Goal: Information Seeking & Learning: Learn about a topic

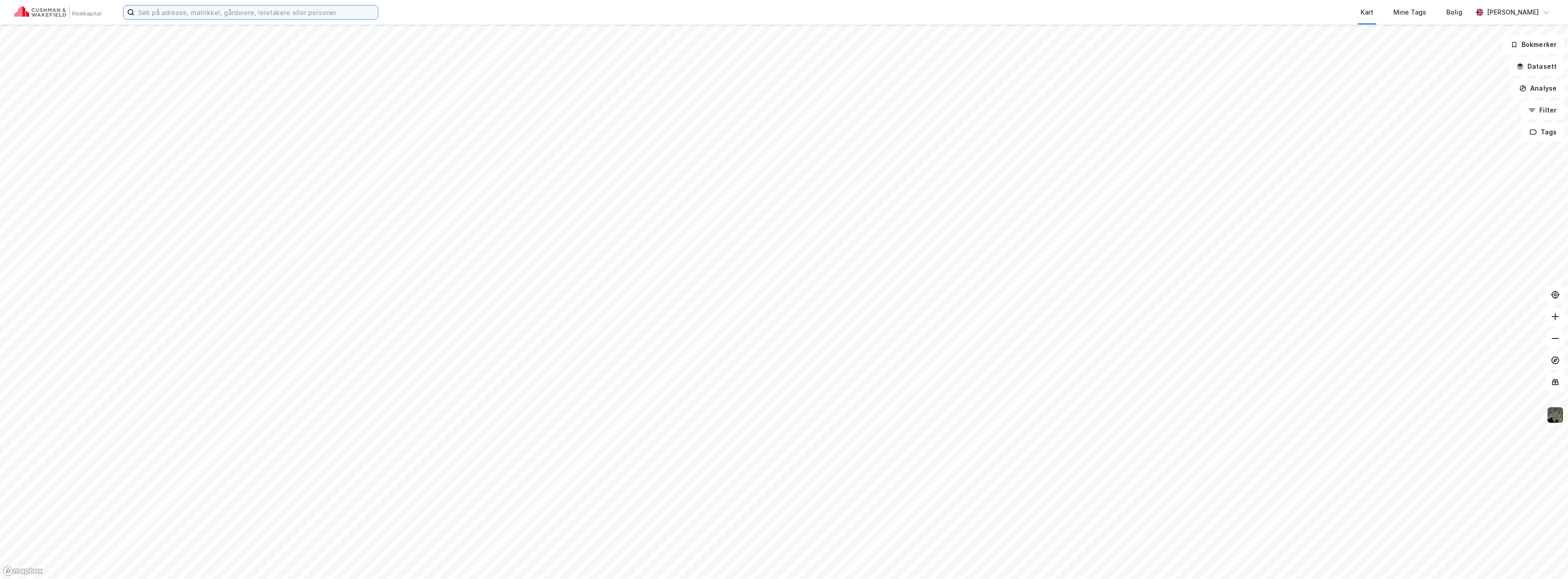
click at [307, 12] on input at bounding box center [256, 12] width 244 height 14
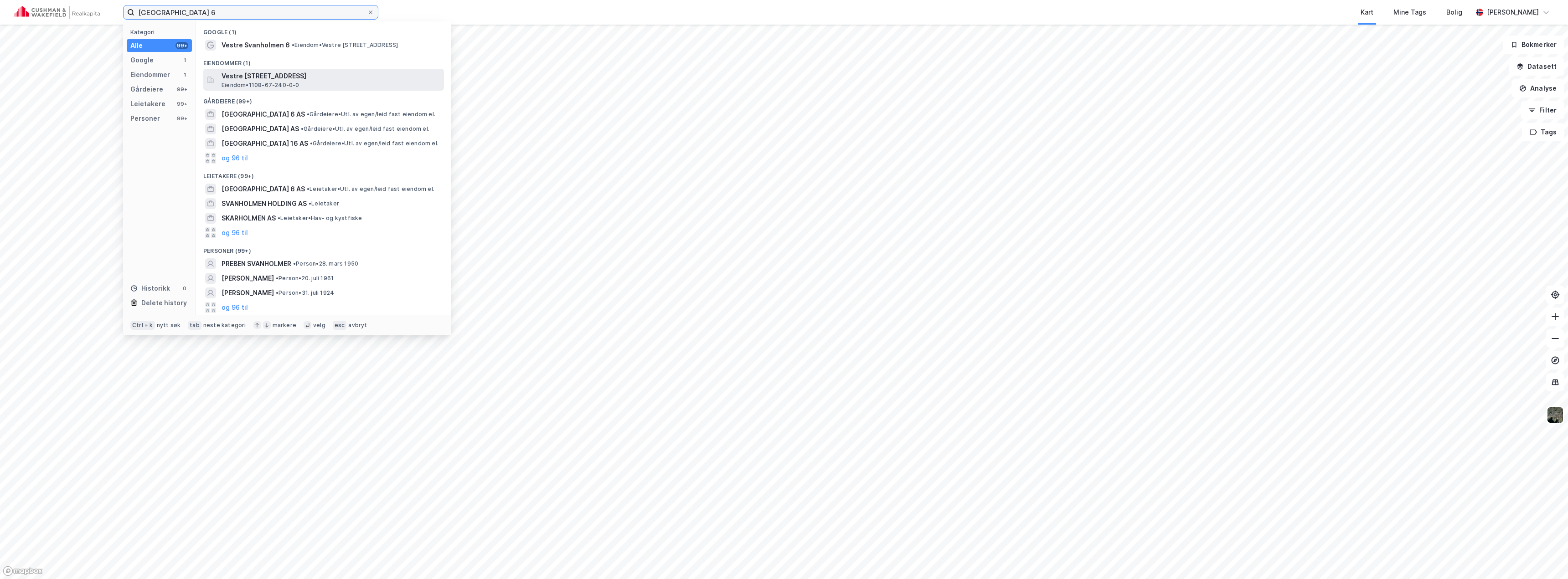
type input "[GEOGRAPHIC_DATA] 6"
click at [286, 79] on span "Vestre [STREET_ADDRESS]" at bounding box center [331, 76] width 219 height 11
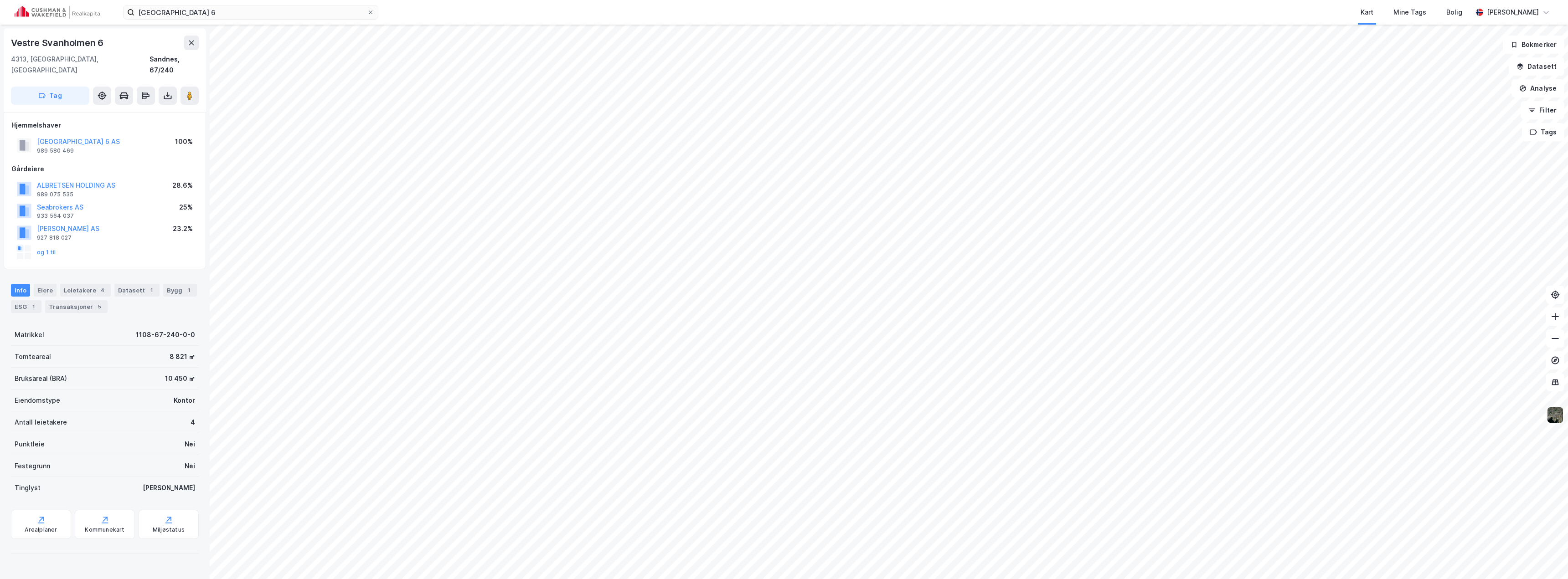
click at [1550, 421] on img at bounding box center [1555, 415] width 18 height 18
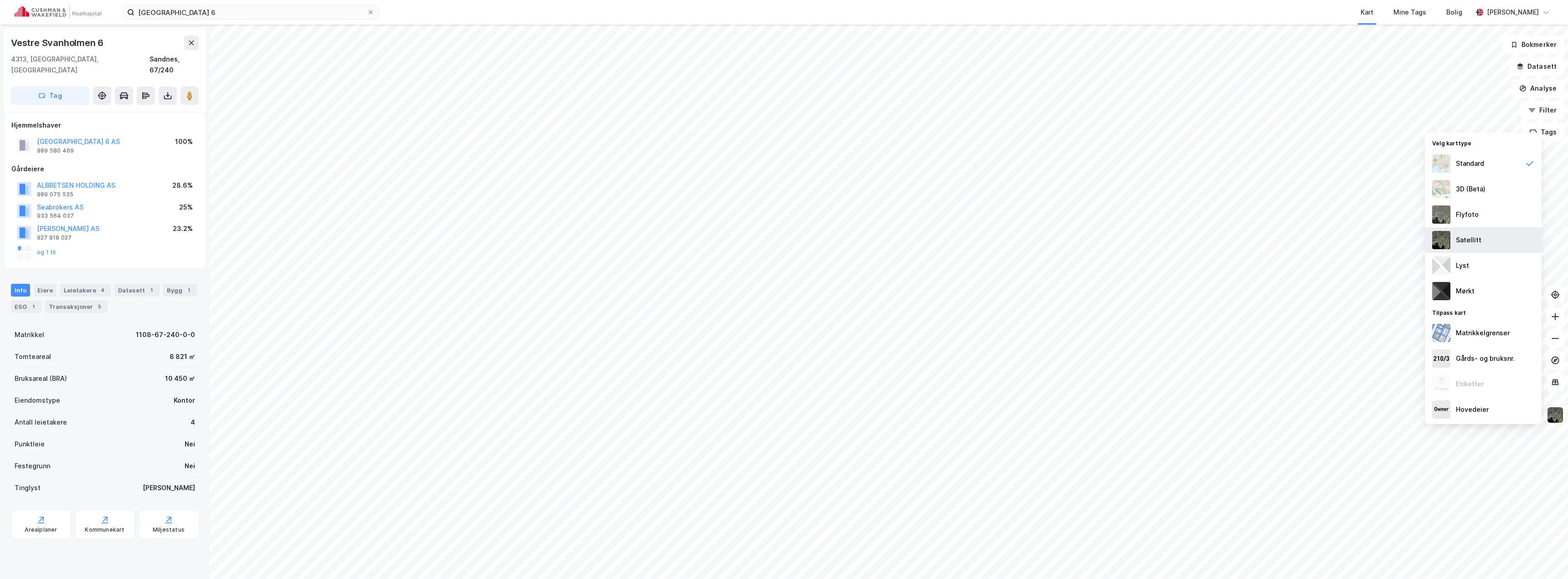
click at [1476, 239] on div "Satellitt" at bounding box center [1468, 240] width 26 height 11
click at [1466, 217] on div "Flyfoto" at bounding box center [1467, 214] width 23 height 11
click at [1470, 242] on div "Satellitt" at bounding box center [1468, 240] width 26 height 11
click at [1467, 220] on div "Flyfoto" at bounding box center [1483, 214] width 117 height 26
click at [1472, 246] on div "Satellitt" at bounding box center [1483, 240] width 117 height 26
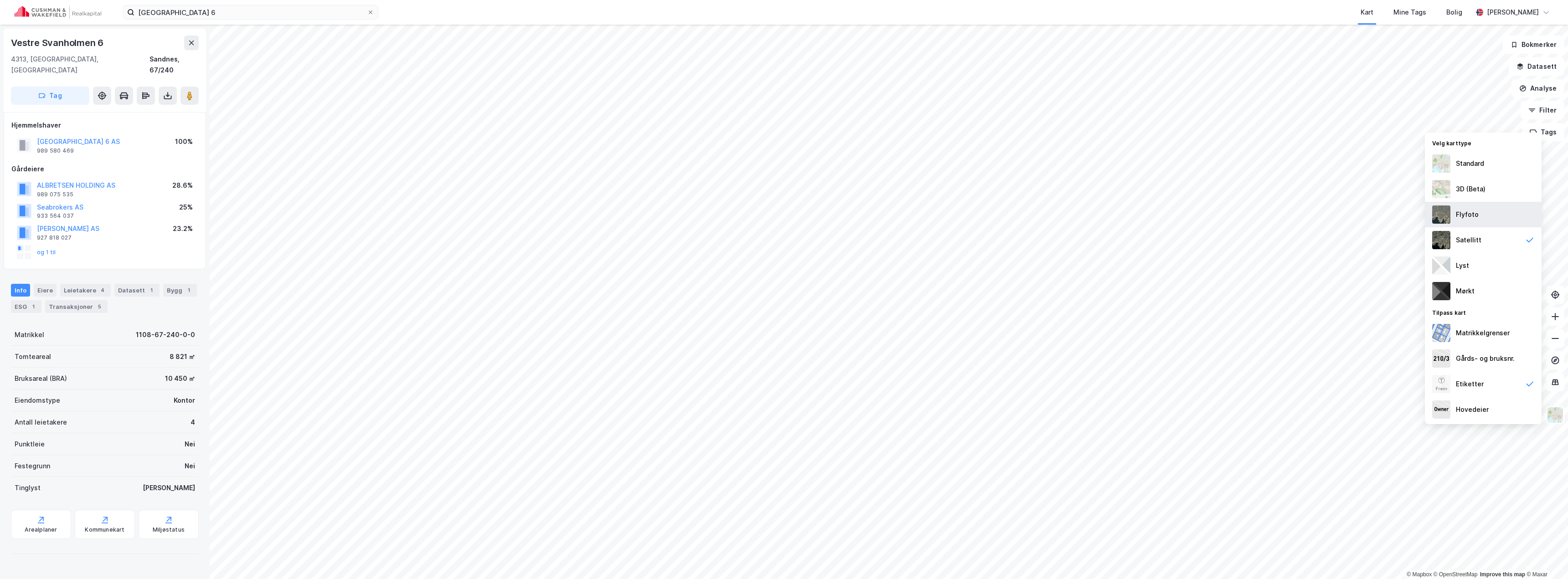
click at [1470, 223] on div "Flyfoto" at bounding box center [1483, 214] width 117 height 26
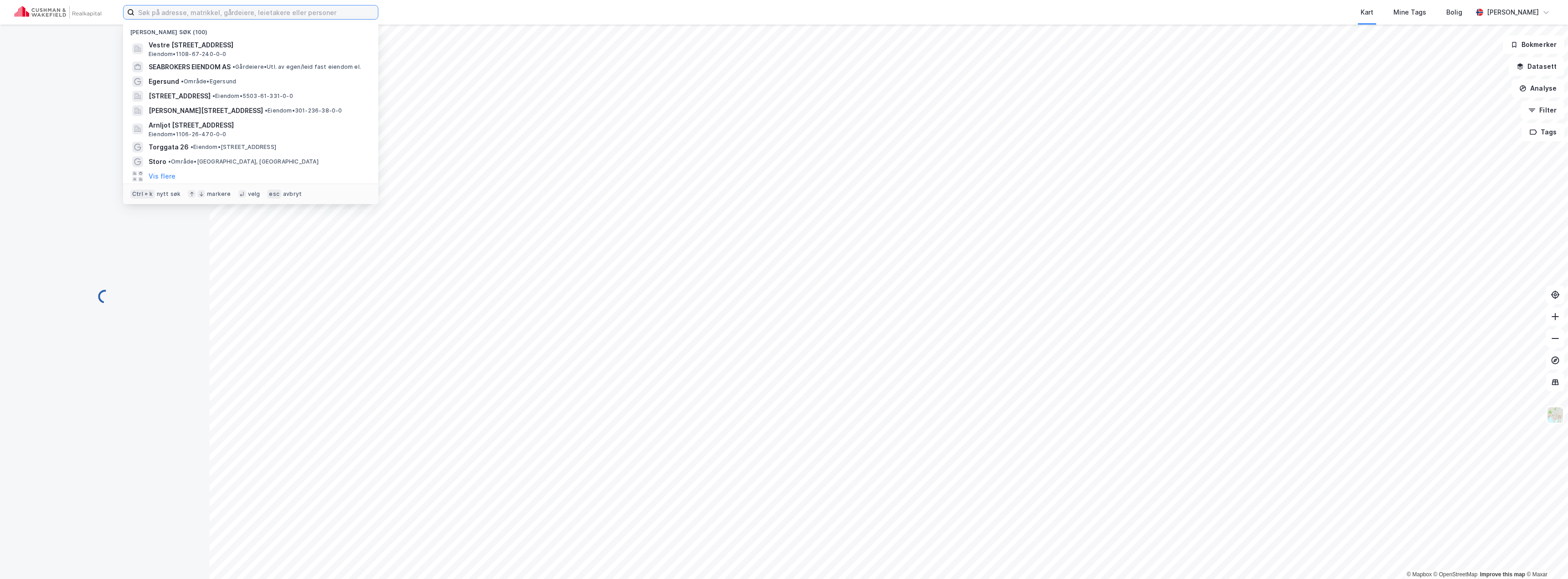
click at [232, 17] on input at bounding box center [256, 12] width 244 height 14
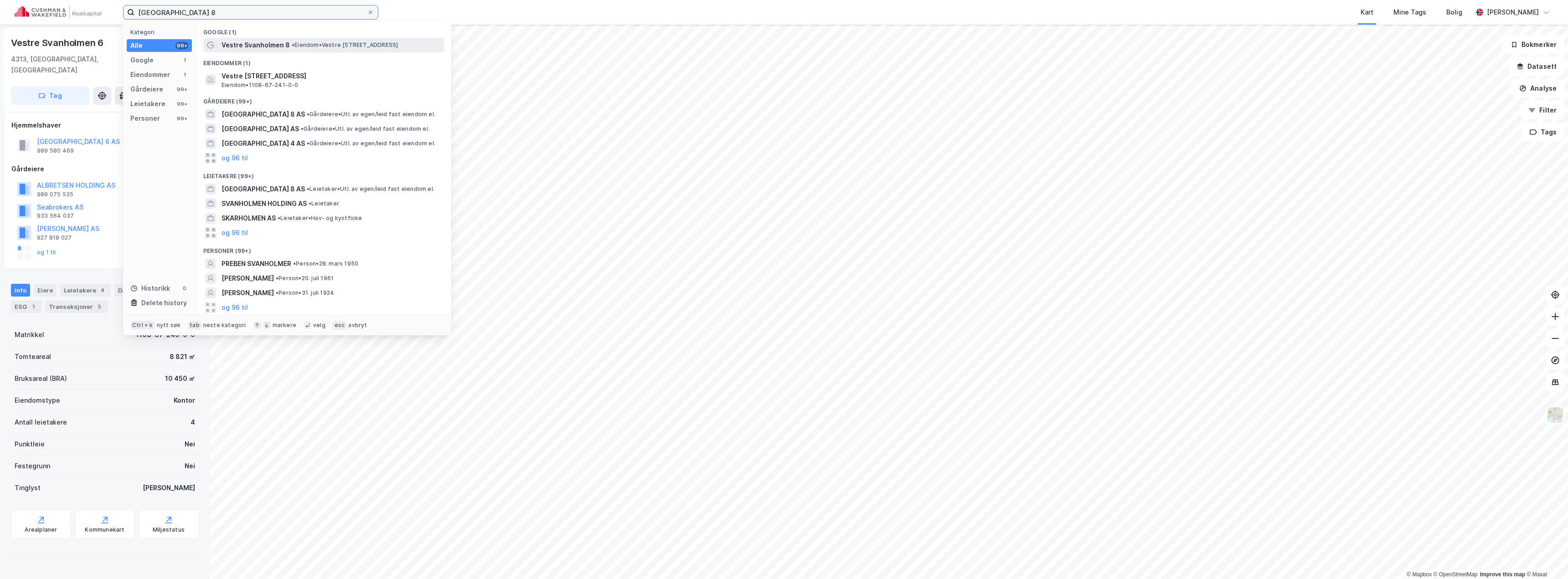
type input "vestre svanholmen 8"
click at [257, 49] on span "Vestre Svanholmen 8" at bounding box center [256, 45] width 68 height 11
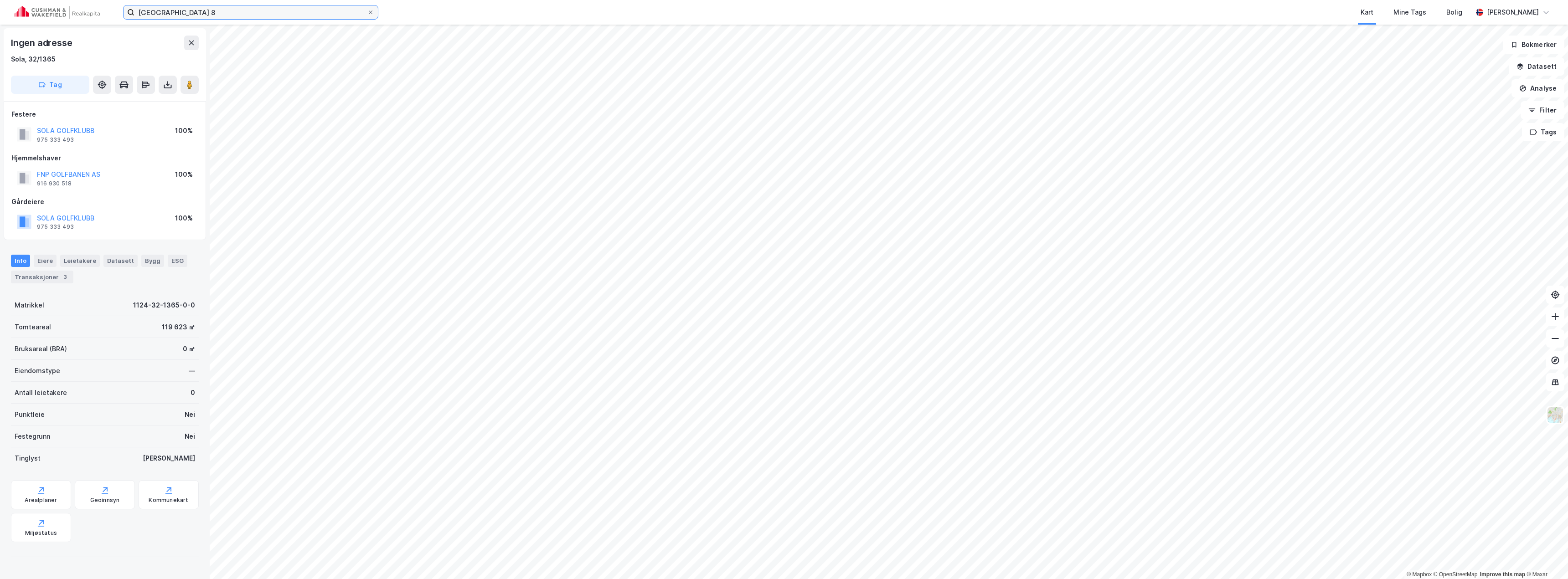
click at [208, 10] on input "vestre svanholmen 8" at bounding box center [250, 12] width 232 height 14
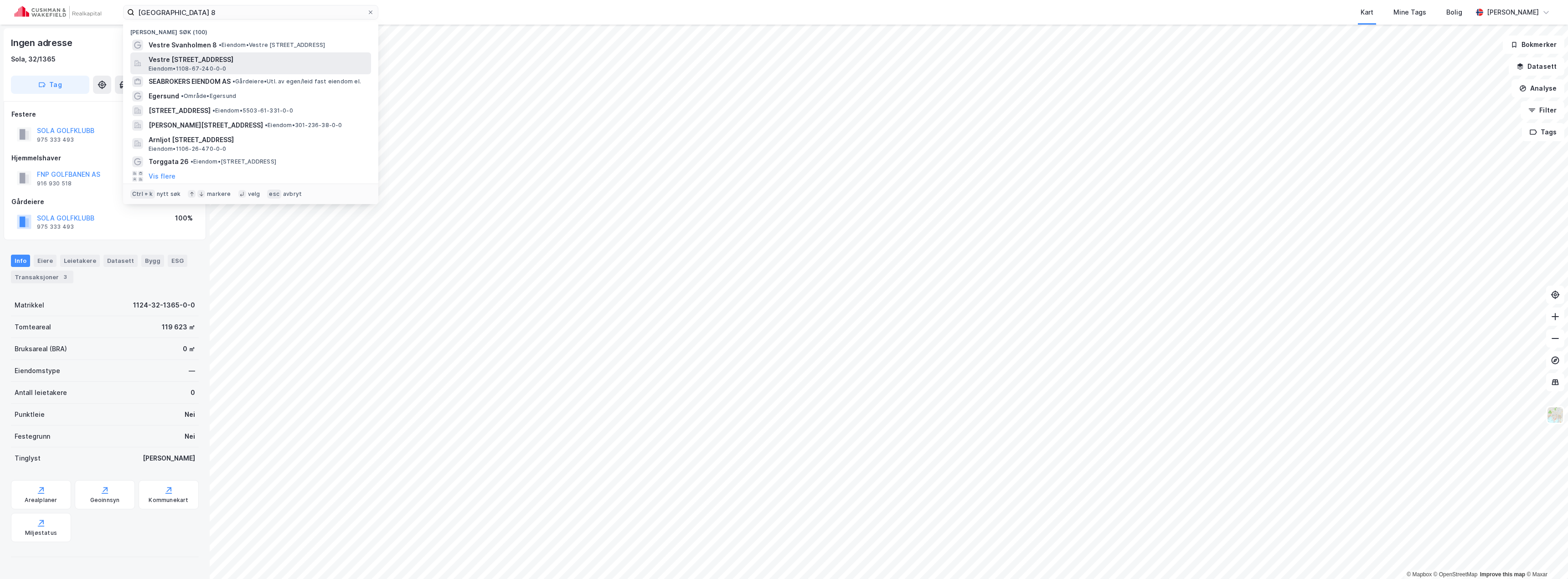
click at [246, 61] on span "Vestre [STREET_ADDRESS]" at bounding box center [258, 59] width 219 height 11
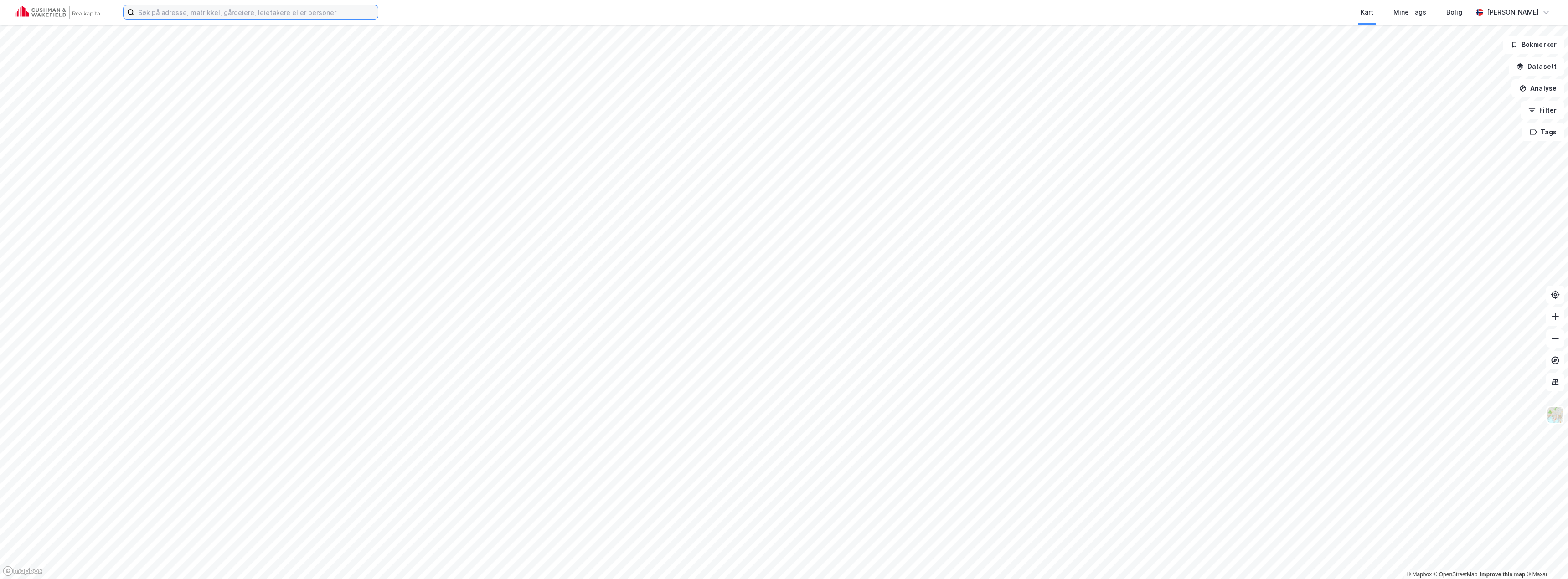
click at [272, 15] on input at bounding box center [256, 12] width 244 height 14
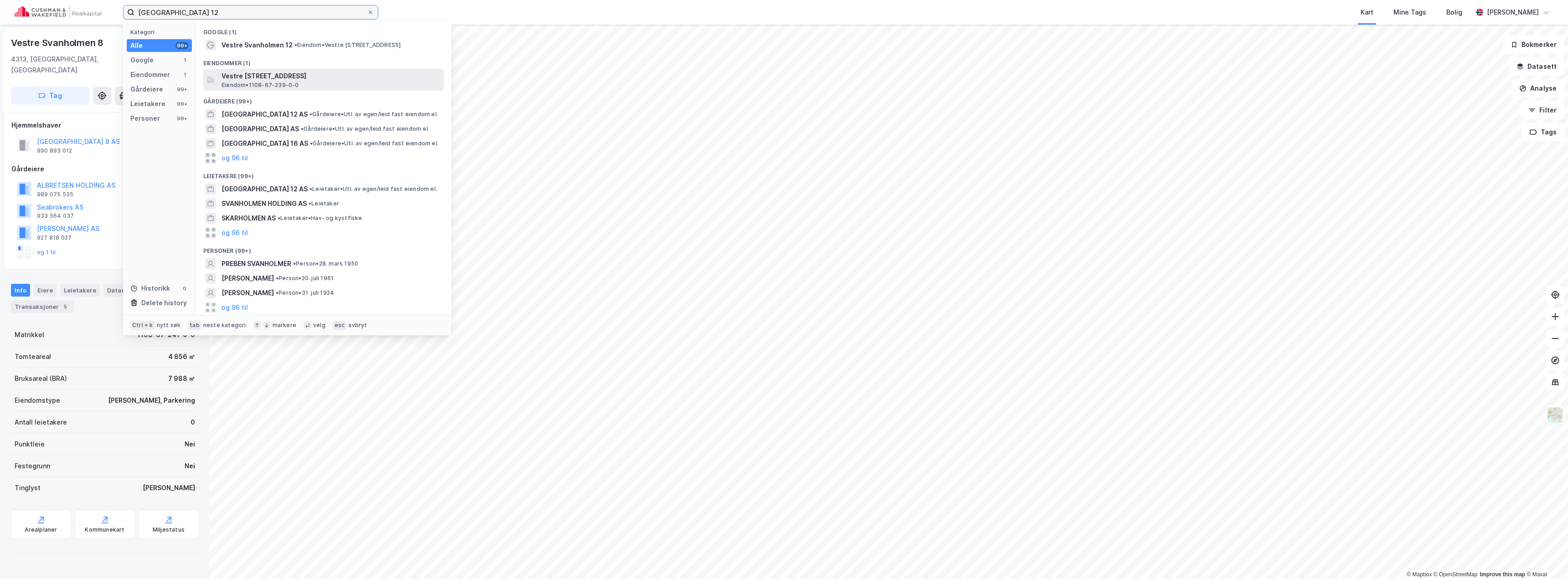
type input "vestre svanholmen 12"
click at [286, 84] on span "Eiendom • 1108-67-239-0-0" at bounding box center [260, 85] width 77 height 7
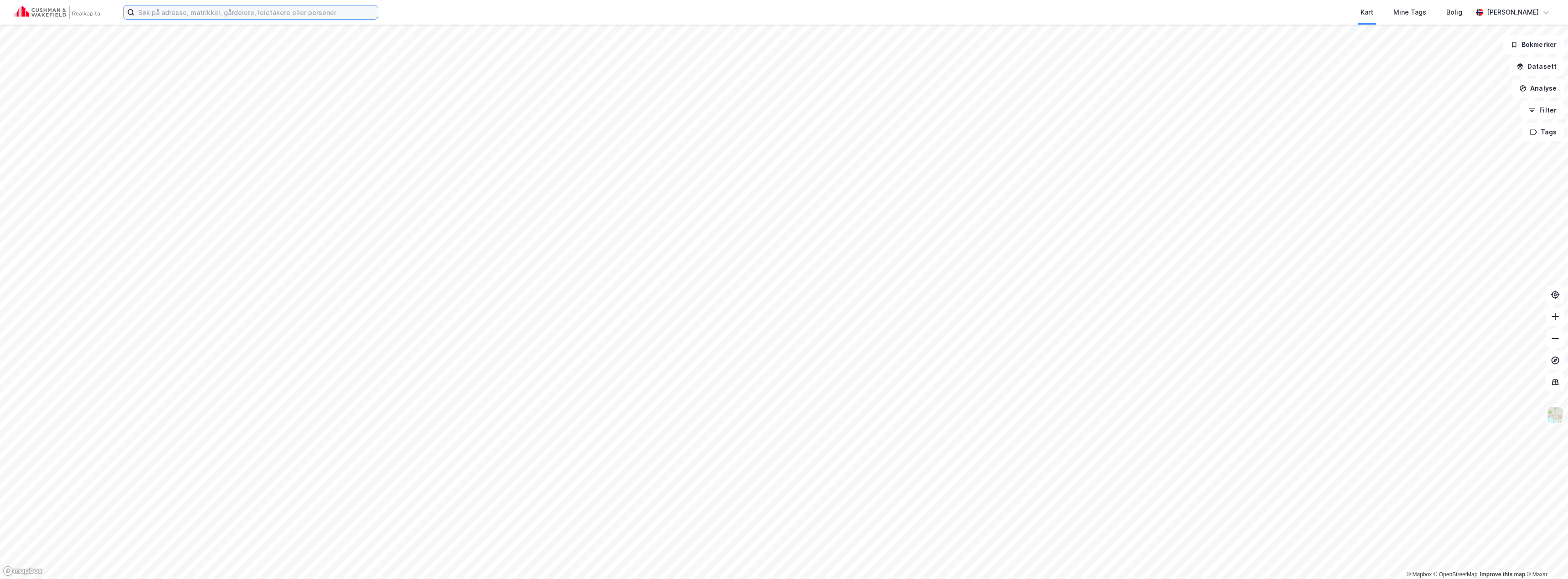
click at [243, 15] on input at bounding box center [256, 12] width 244 height 14
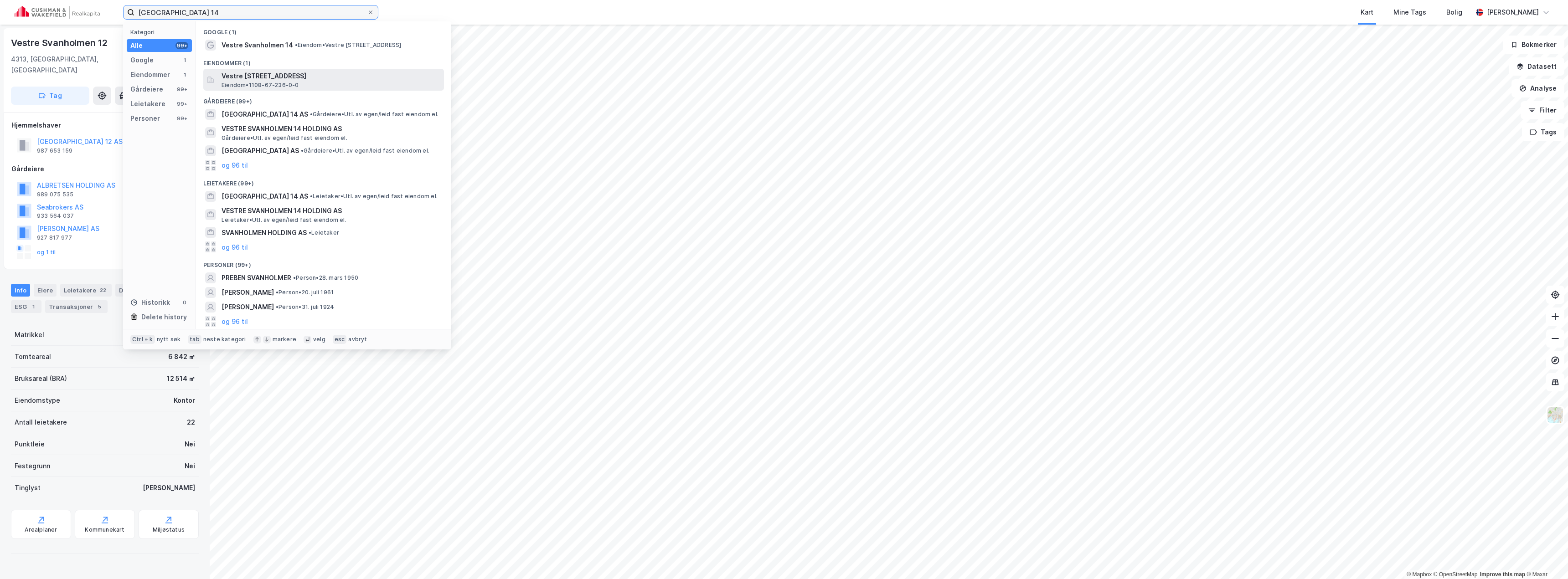
type input "vestre svanholmen 14"
click at [283, 84] on span "Eiendom • 1108-67-236-0-0" at bounding box center [260, 85] width 77 height 7
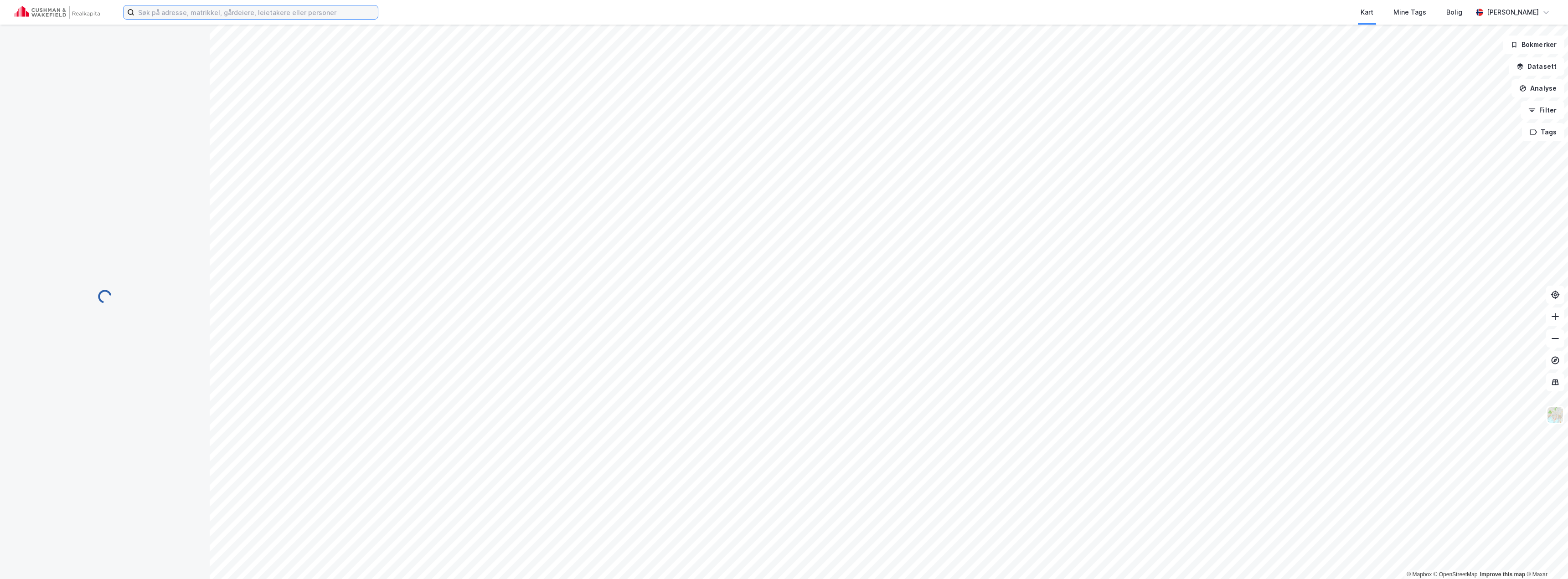
click at [317, 13] on input at bounding box center [256, 12] width 244 height 14
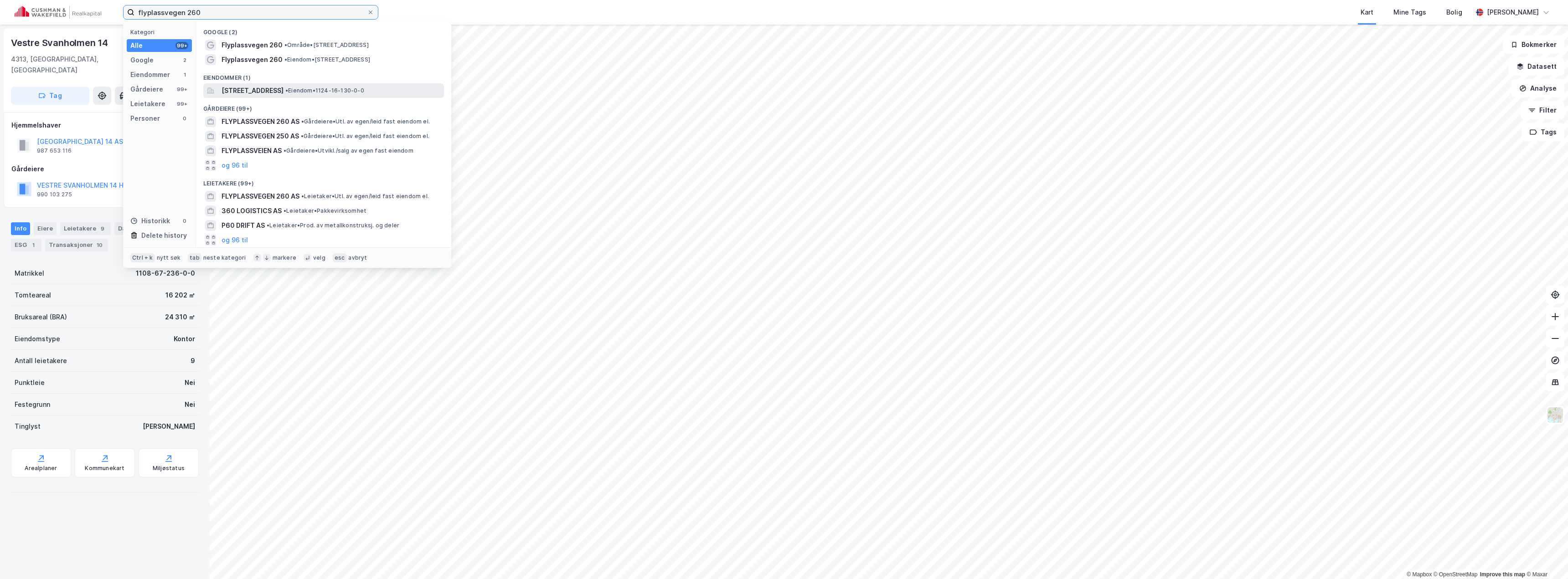
type input "flyplassvegen 260"
click at [284, 88] on span "[STREET_ADDRESS]" at bounding box center [252, 91] width 62 height 11
